Goal: Task Accomplishment & Management: Use online tool/utility

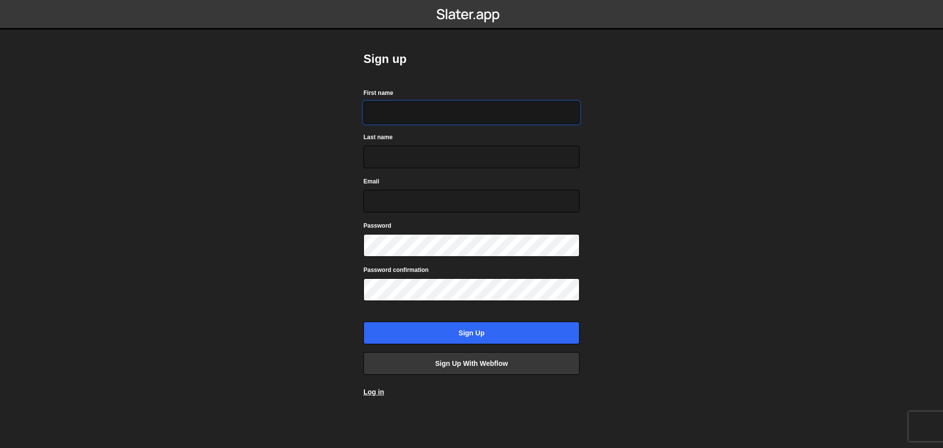
click at [417, 122] on input "First name" at bounding box center [472, 112] width 216 height 23
type input "dev"
click at [397, 157] on input "Last name" at bounding box center [472, 156] width 216 height 23
type input "test"
click at [405, 197] on input "Email" at bounding box center [472, 201] width 216 height 23
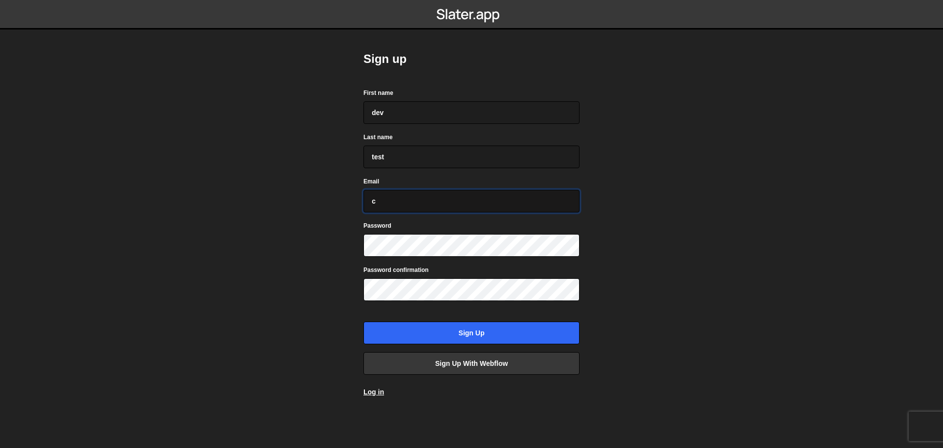
paste input "odesmart3@gmail.com"
type input "codesmart3@gmail.com"
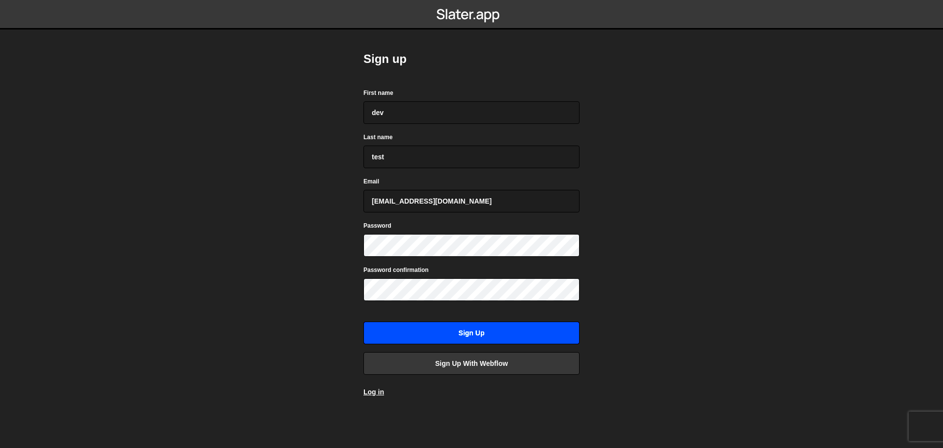
click at [459, 327] on input "Sign up" at bounding box center [472, 332] width 216 height 23
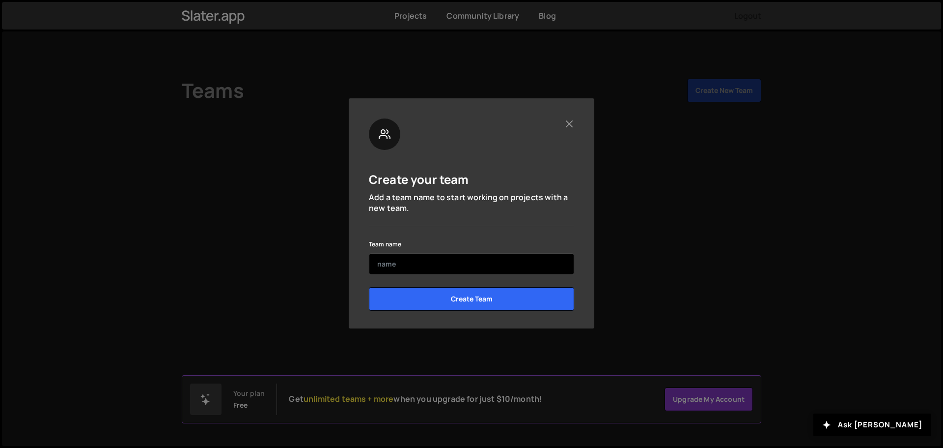
click at [447, 264] on input "text" at bounding box center [471, 264] width 205 height 22
type input "Dev 1"
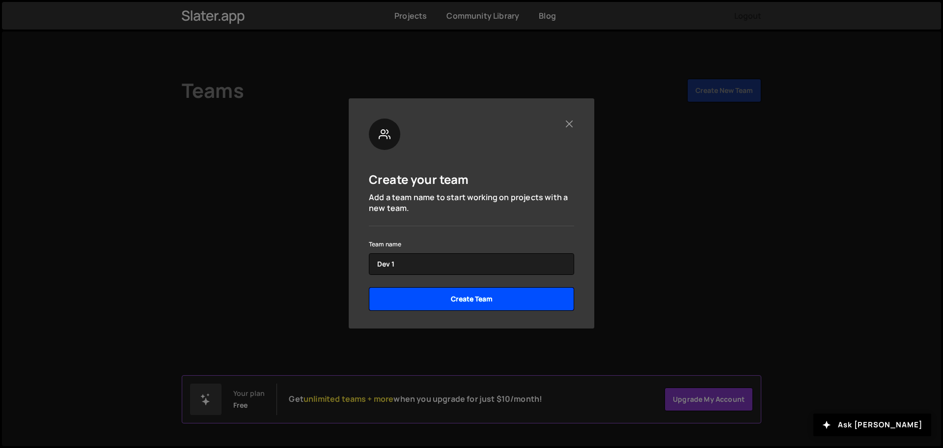
click at [460, 297] on input "Create Team" at bounding box center [471, 299] width 205 height 24
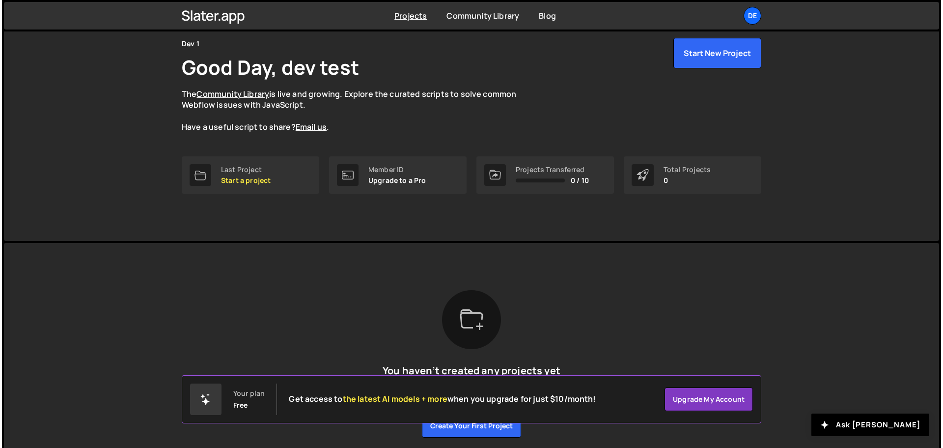
scroll to position [80, 0]
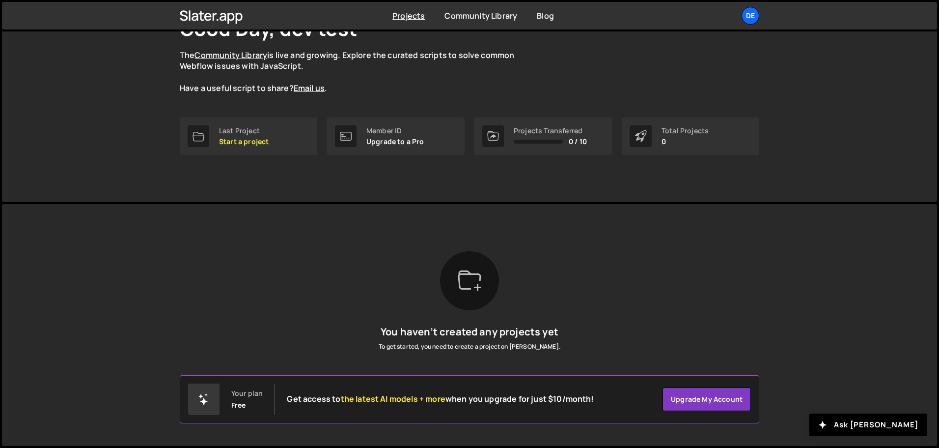
click at [479, 275] on icon at bounding box center [469, 279] width 23 height 19
click at [473, 302] on div at bounding box center [469, 280] width 59 height 59
click at [471, 295] on div at bounding box center [469, 280] width 59 height 59
drag, startPoint x: 508, startPoint y: 348, endPoint x: 517, endPoint y: 348, distance: 8.8
click at [517, 348] on p "To get started, you need to create a project on Slater." at bounding box center [470, 346] width 182 height 10
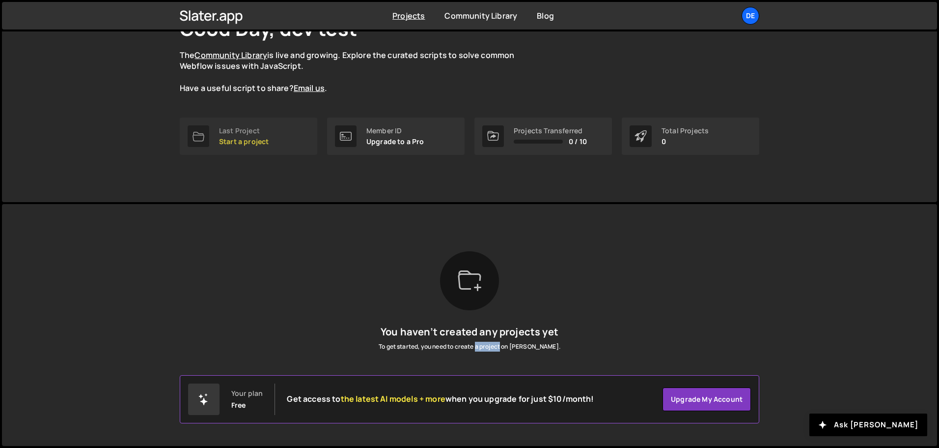
click at [256, 133] on div "Last Project" at bounding box center [244, 131] width 50 height 8
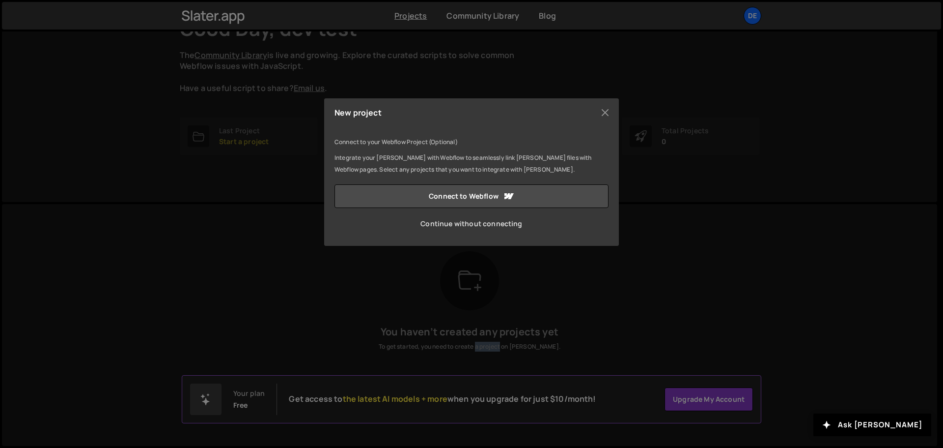
click at [476, 222] on link "Continue without connecting" at bounding box center [472, 224] width 274 height 24
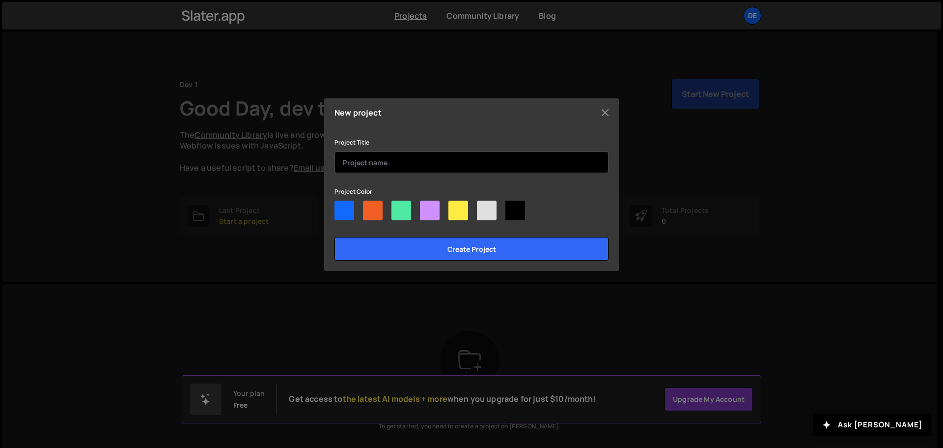
click at [444, 170] on input "text" at bounding box center [472, 162] width 274 height 22
type input "dev1"
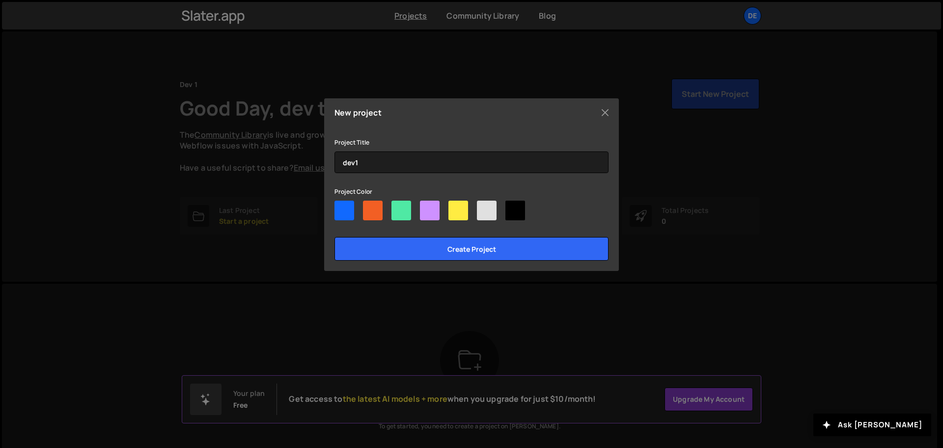
click at [435, 210] on div at bounding box center [430, 210] width 20 height 20
click at [426, 207] on input"] "radio" at bounding box center [423, 203] width 6 height 6
radio input"] "true"
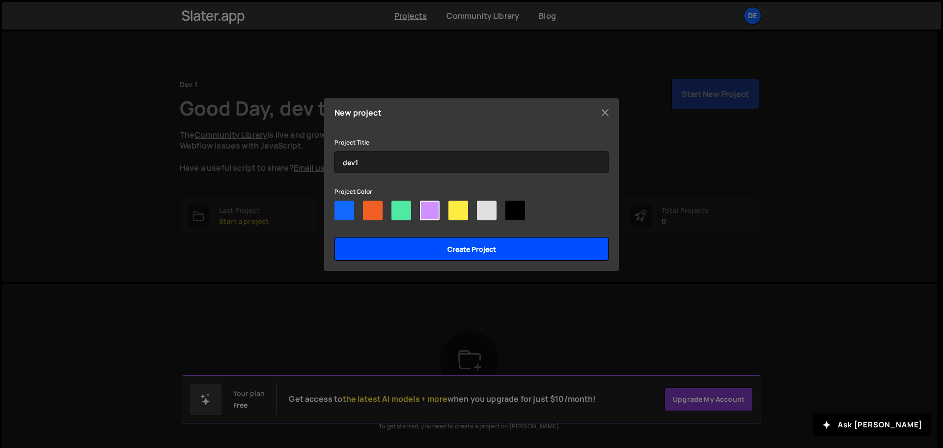
click at [458, 251] on input "Create project" at bounding box center [472, 249] width 274 height 24
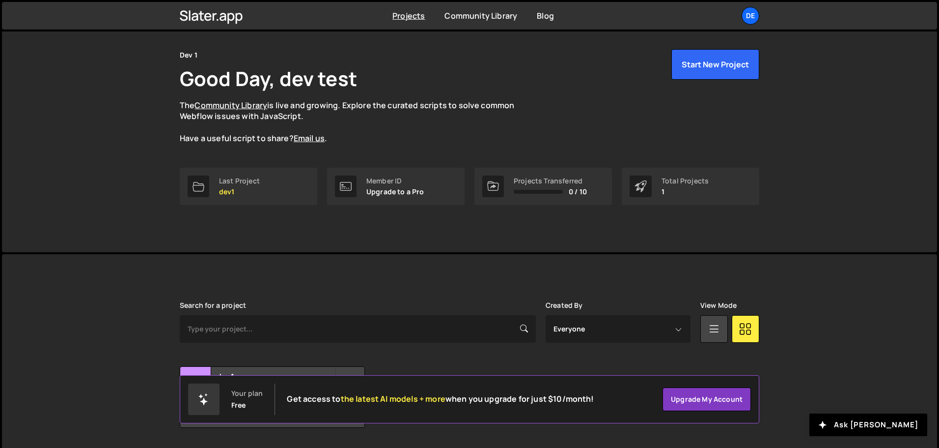
scroll to position [58, 0]
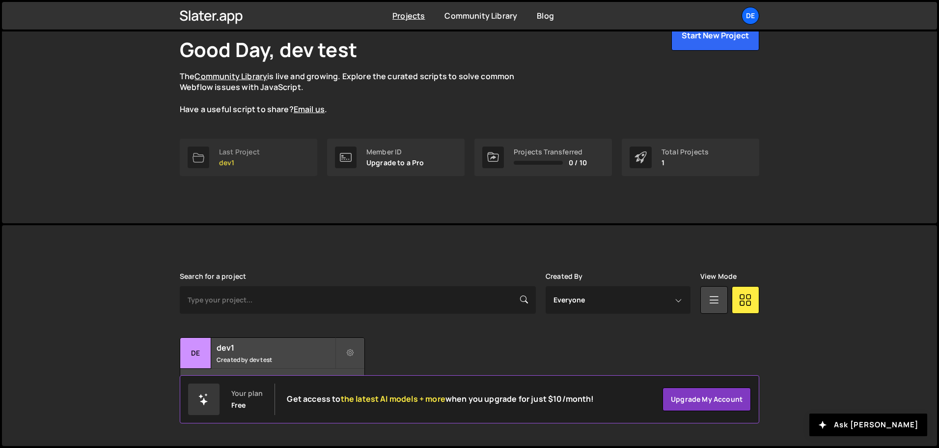
click at [245, 163] on p "dev1" at bounding box center [239, 163] width 41 height 8
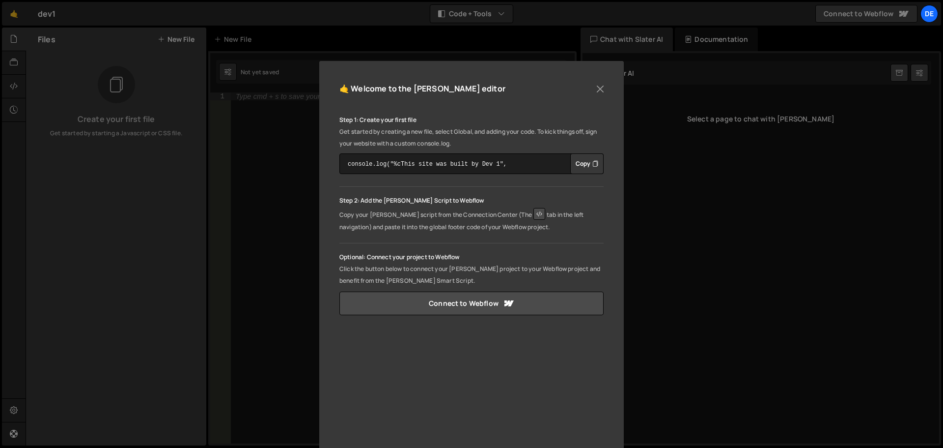
scroll to position [116, 0]
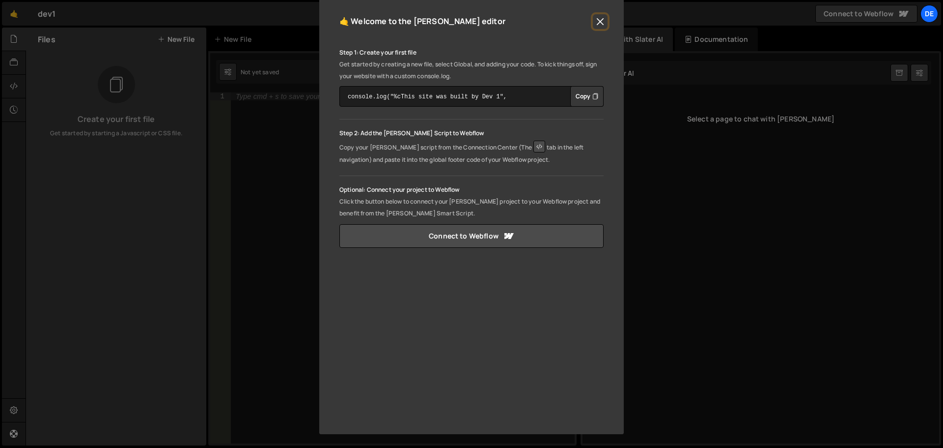
click at [597, 19] on button "Close" at bounding box center [600, 21] width 15 height 15
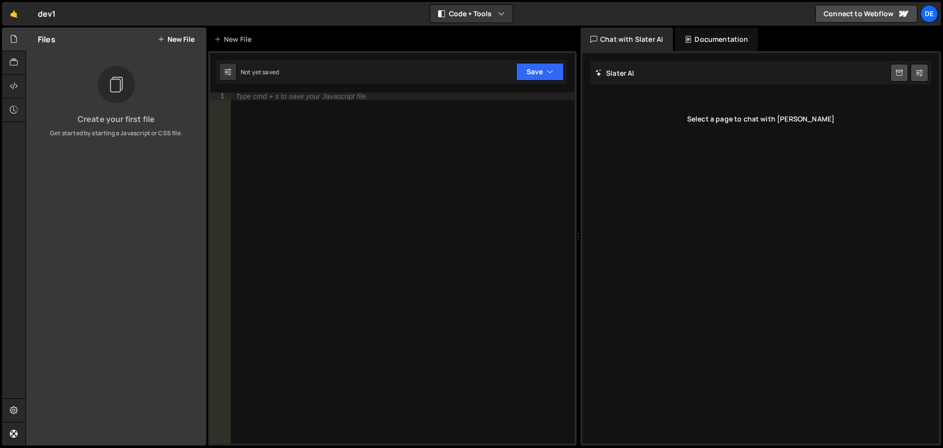
click at [118, 84] on icon at bounding box center [116, 85] width 16 height 22
click at [184, 42] on button "New File" at bounding box center [176, 39] width 37 height 8
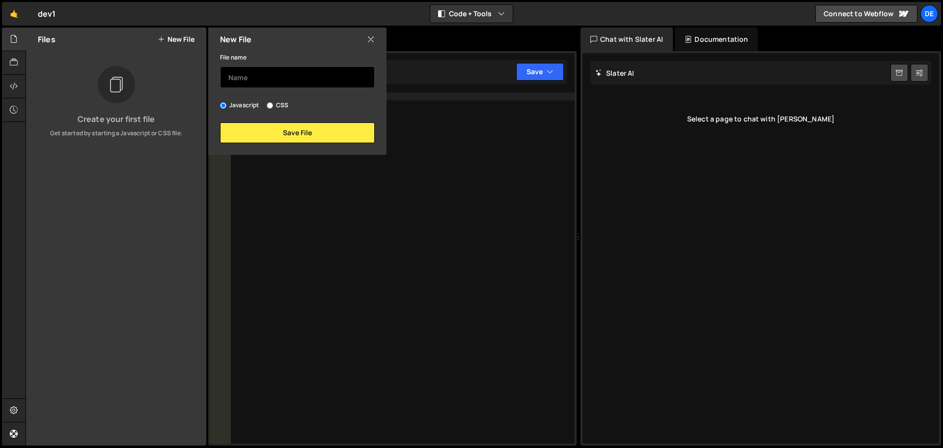
click at [258, 75] on input "text" at bounding box center [297, 77] width 155 height 22
click at [269, 104] on input "CSS" at bounding box center [270, 105] width 6 height 6
radio input "true"
click at [222, 103] on input "Javascript" at bounding box center [223, 105] width 6 height 6
radio input "true"
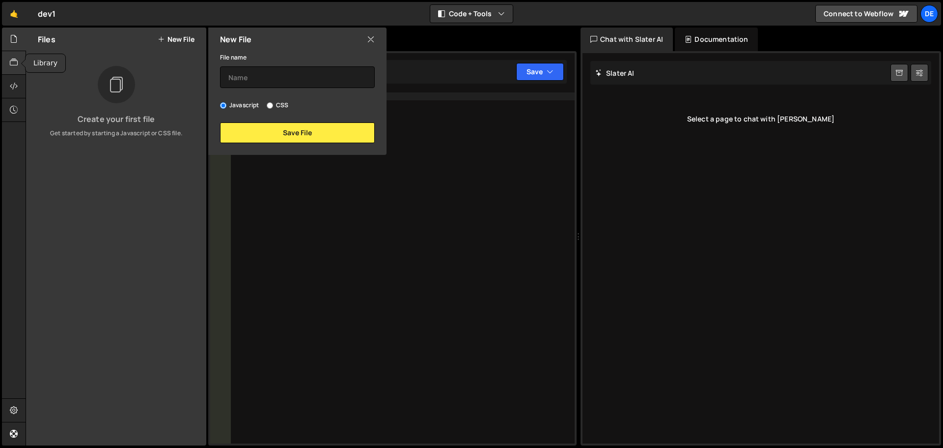
click at [17, 64] on icon at bounding box center [14, 62] width 8 height 11
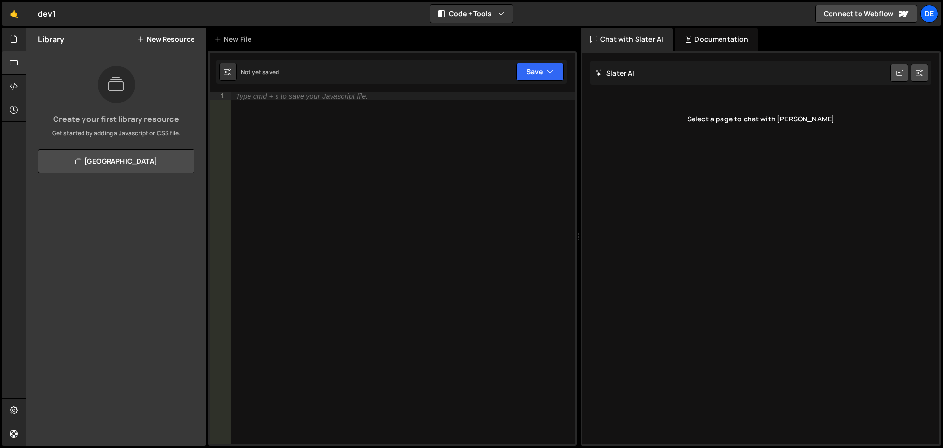
click at [116, 84] on icon at bounding box center [116, 85] width 16 height 22
click at [164, 39] on button "New Resource" at bounding box center [165, 39] width 57 height 8
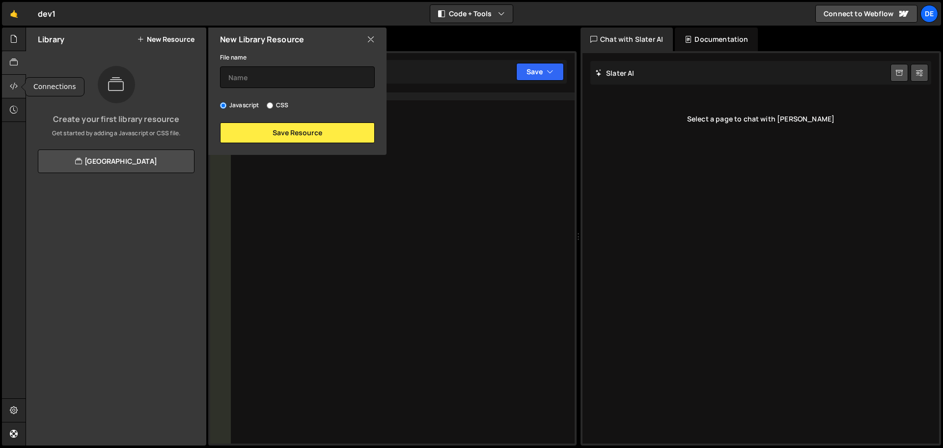
click at [12, 84] on icon at bounding box center [14, 86] width 8 height 11
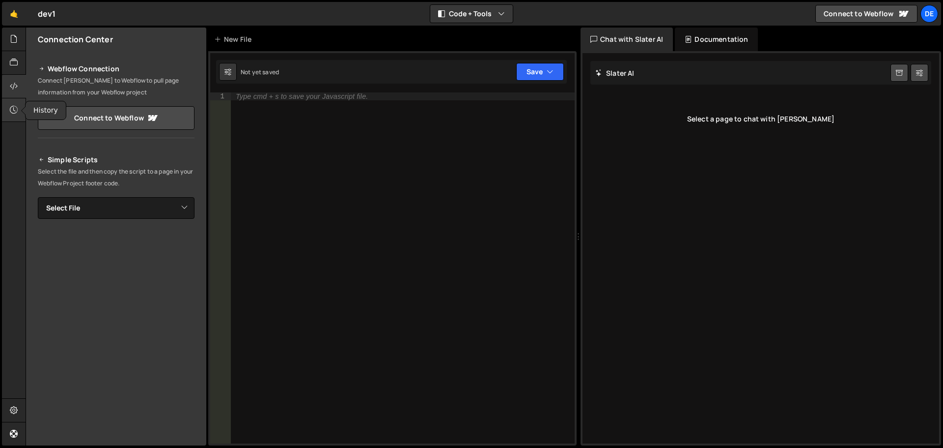
click at [10, 109] on icon at bounding box center [14, 109] width 8 height 11
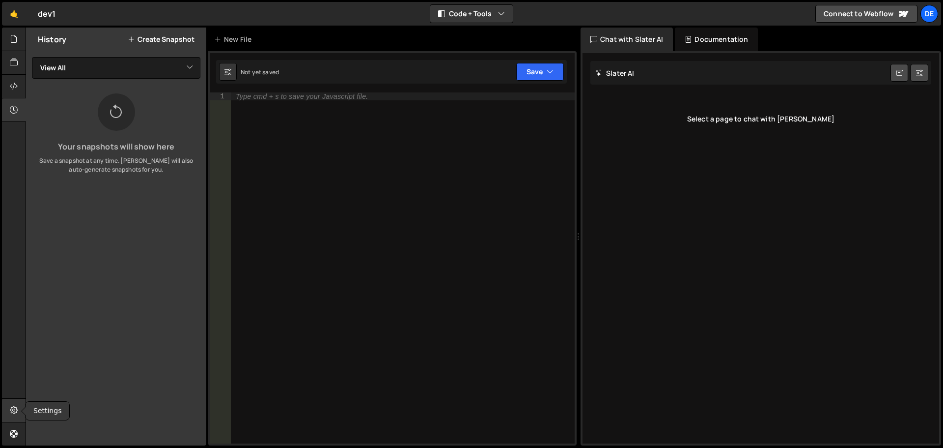
click at [3, 421] on div at bounding box center [14, 410] width 24 height 24
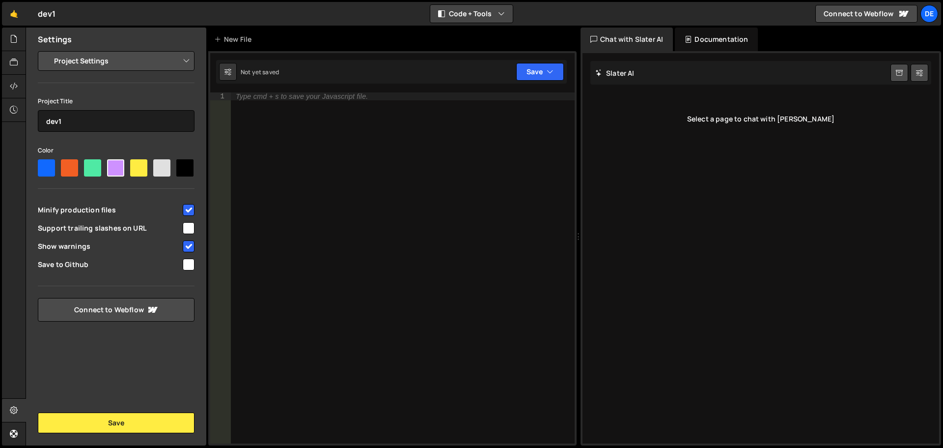
click at [490, 12] on button "Code + Tools" at bounding box center [471, 14] width 83 height 18
drag, startPoint x: 496, startPoint y: 52, endPoint x: 525, endPoint y: 27, distance: 38.3
click at [519, 29] on div "Hold on a sec... Are you certain you wish to leave this page? Any changes you'v…" at bounding box center [471, 224] width 943 height 448
click at [555, 13] on div "🤙 dev1 ⚠️ Code is being edited in another browser Code + Tools Code Only Code +…" at bounding box center [471, 14] width 939 height 24
click at [278, 94] on div "Type cmd + s to save your Javascript file." at bounding box center [302, 96] width 132 height 7
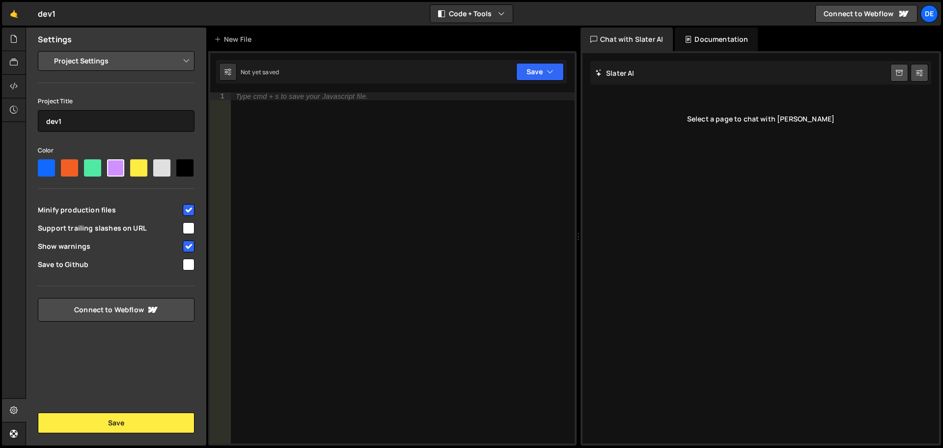
click at [292, 81] on div "Not yet saved Upgrade to Edit Save Save to Staging S Not saved S G" at bounding box center [391, 72] width 351 height 24
drag, startPoint x: 221, startPoint y: 69, endPoint x: 265, endPoint y: 84, distance: 47.1
click at [259, 80] on div "Not yet saved" at bounding box center [249, 72] width 60 height 18
click at [285, 102] on div "Type cmd + s to save your Javascript file." at bounding box center [403, 275] width 344 height 366
click at [553, 75] on icon "button" at bounding box center [550, 72] width 7 height 10
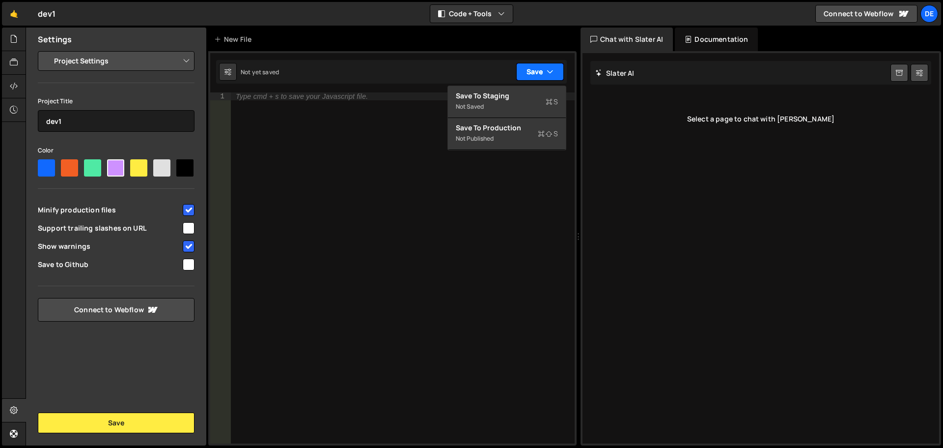
click at [553, 75] on icon "button" at bounding box center [550, 72] width 7 height 10
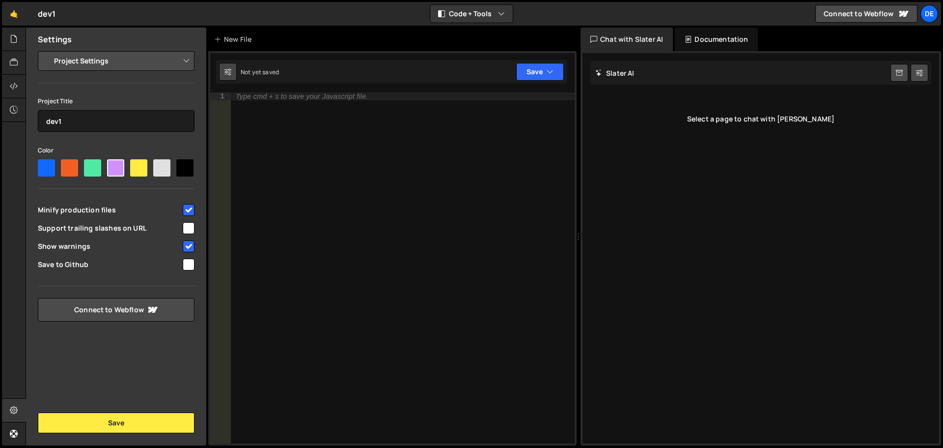
click at [228, 72] on icon at bounding box center [228, 72] width 7 height 10
select select "editor"
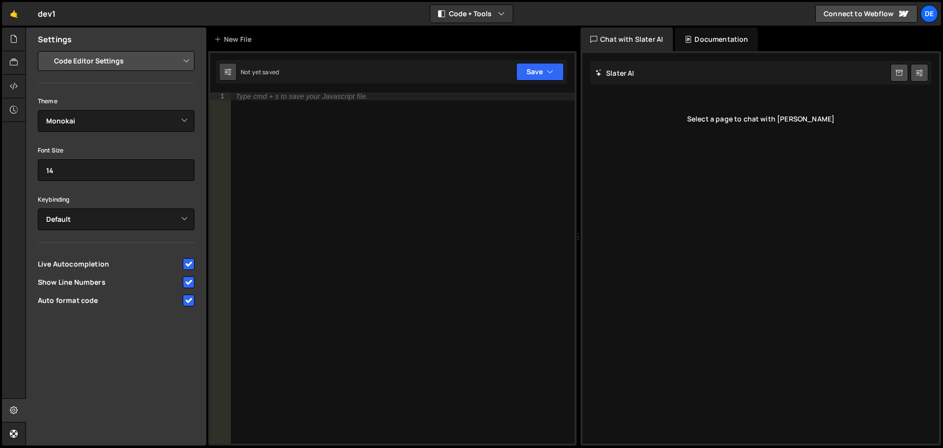
click at [228, 72] on icon at bounding box center [228, 72] width 7 height 10
click at [339, 153] on div "Type cmd + s to save your Javascript file." at bounding box center [403, 275] width 344 height 366
drag, startPoint x: 666, startPoint y: 114, endPoint x: 766, endPoint y: 135, distance: 102.4
click at [709, 153] on div "Slater AI Start new chat Select a page to chat with Slater" at bounding box center [761, 248] width 357 height 390
click at [750, 178] on div "Slater AI Start new chat Select a page to chat with Slater" at bounding box center [761, 248] width 357 height 390
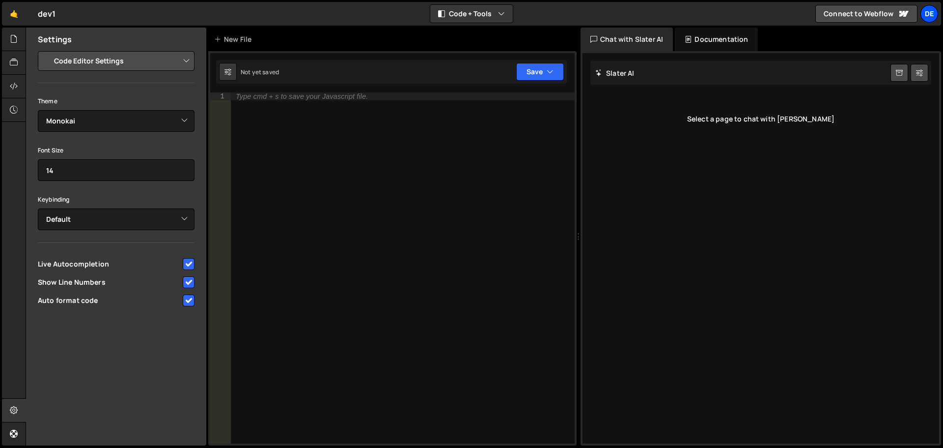
click at [932, 15] on div "De" at bounding box center [930, 14] width 18 height 18
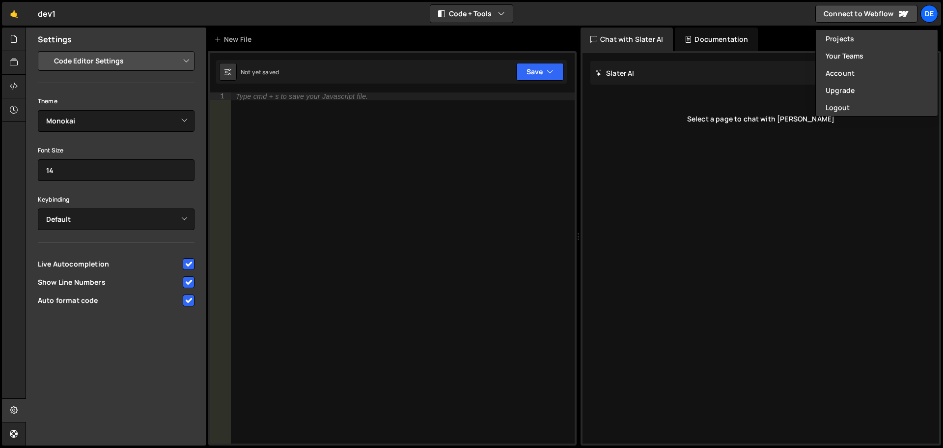
click at [150, 61] on select "Project Settings Code Editor Settings Chat Settings" at bounding box center [118, 61] width 144 height 22
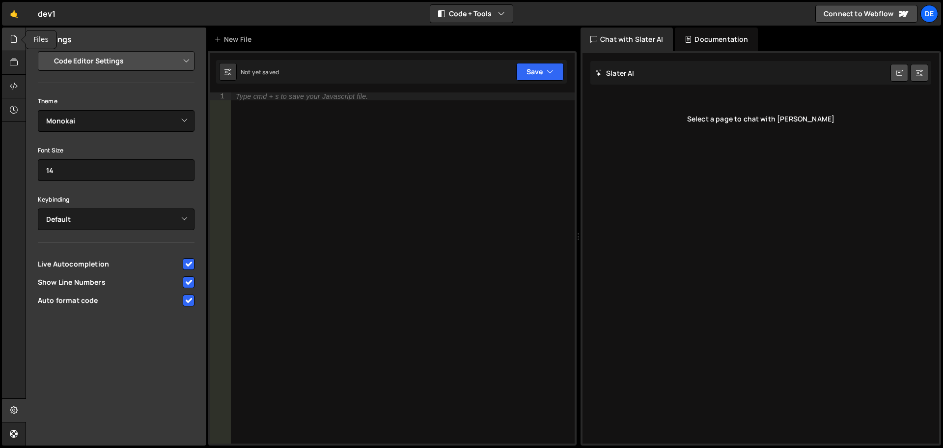
click at [16, 40] on icon at bounding box center [14, 38] width 8 height 11
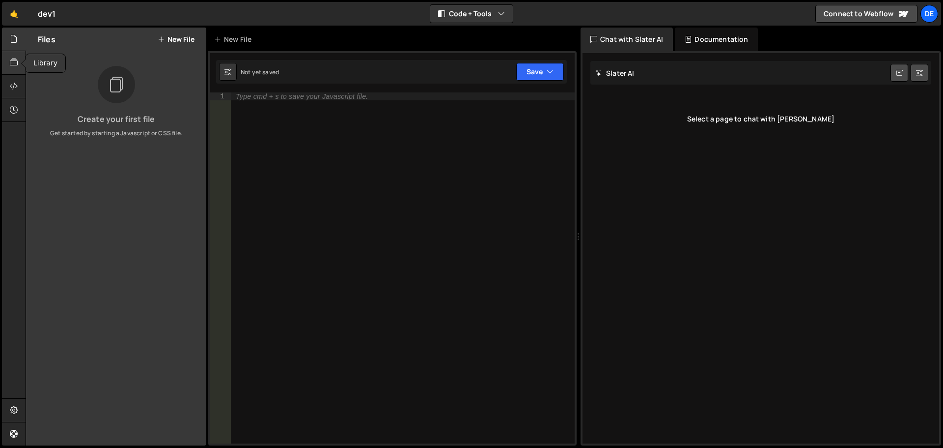
click at [16, 69] on div at bounding box center [14, 63] width 24 height 24
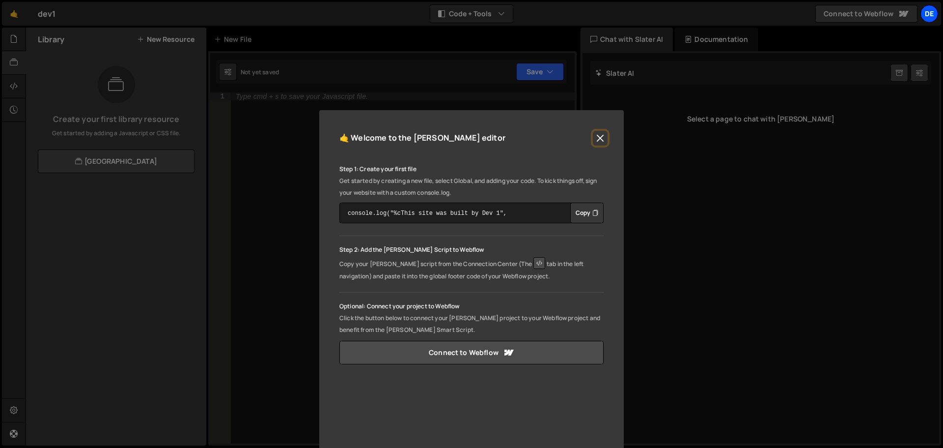
click at [934, 16] on div "De" at bounding box center [930, 14] width 18 height 18
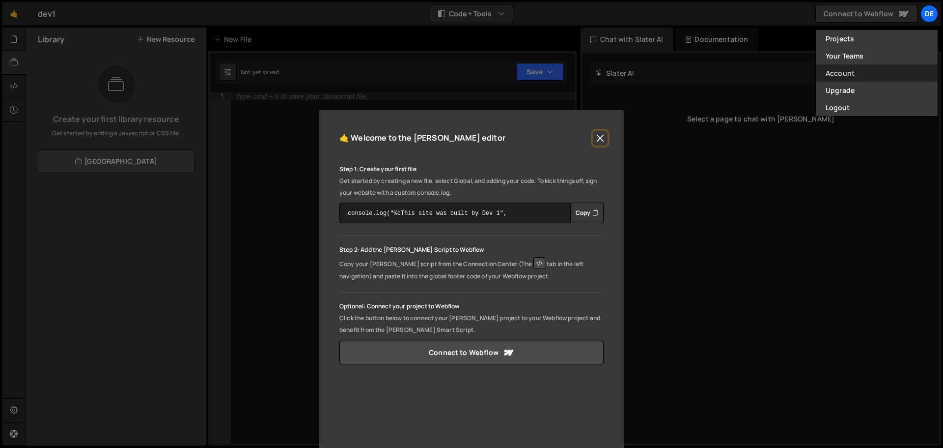
click at [869, 77] on link "Account" at bounding box center [877, 72] width 122 height 17
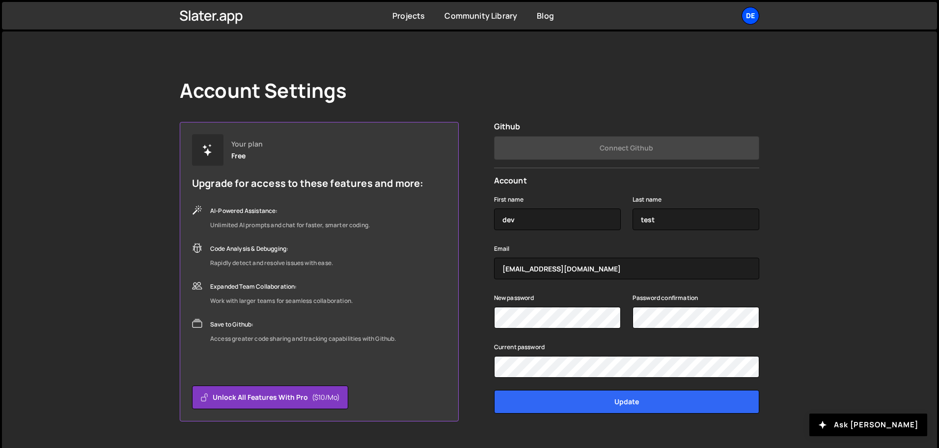
click at [751, 20] on div "De" at bounding box center [751, 16] width 18 height 18
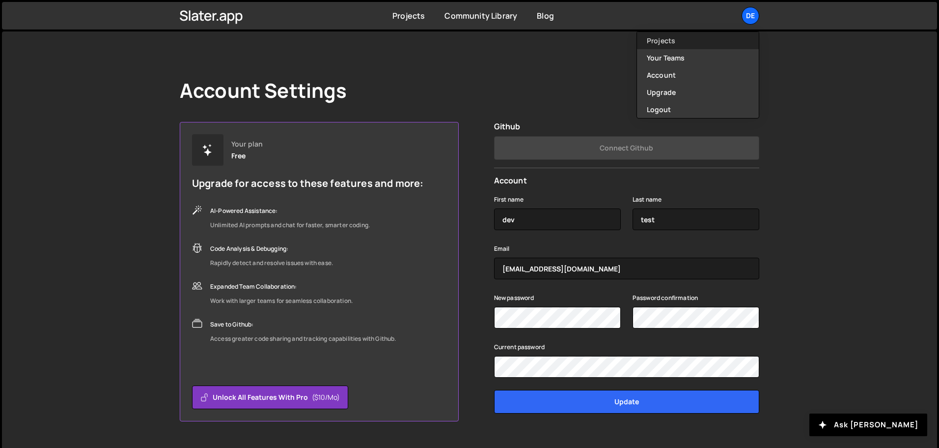
click at [684, 39] on link "Projects" at bounding box center [698, 40] width 122 height 17
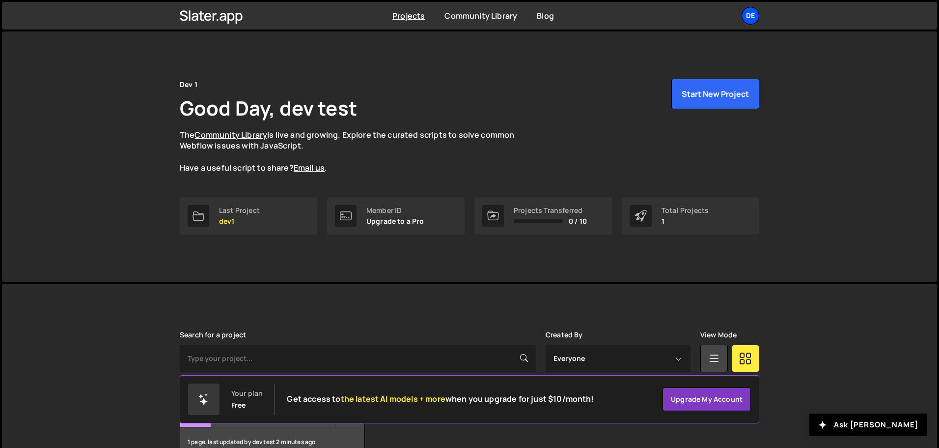
click at [751, 15] on div "De" at bounding box center [751, 16] width 18 height 18
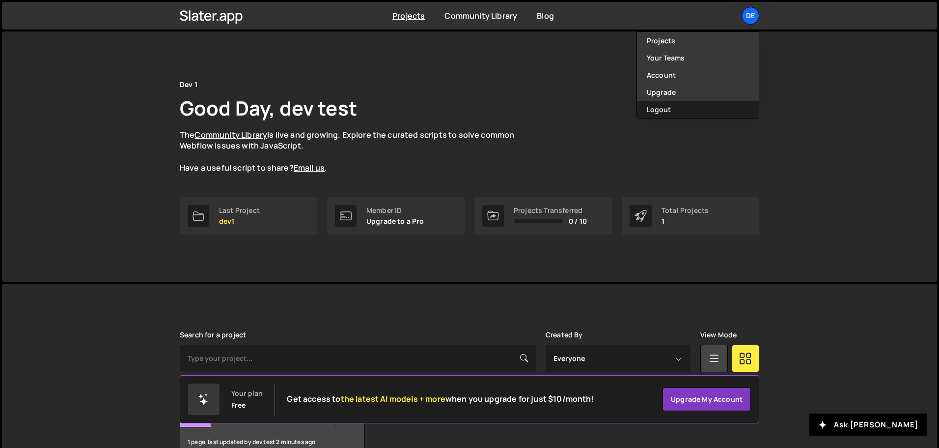
click at [671, 107] on button "Logout" at bounding box center [698, 109] width 122 height 17
